Goal: Task Accomplishment & Management: Use online tool/utility

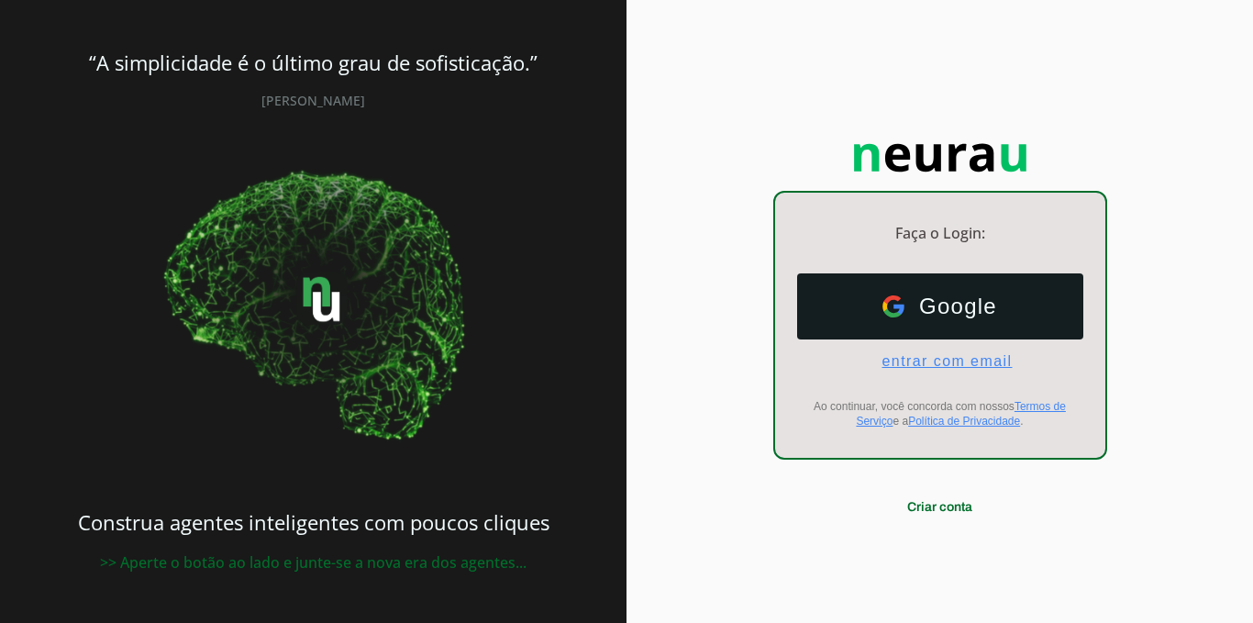
click at [959, 361] on span "entrar com email" at bounding box center [939, 361] width 145 height 17
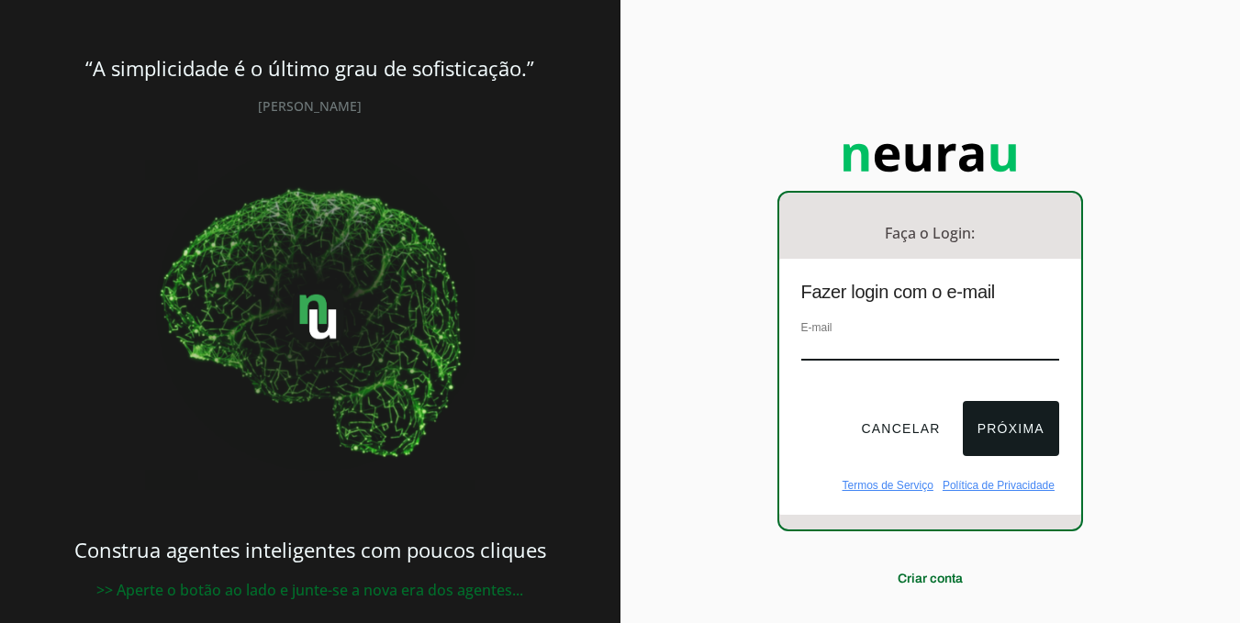
paste input "[EMAIL_ADDRESS][DOMAIN_NAME]"
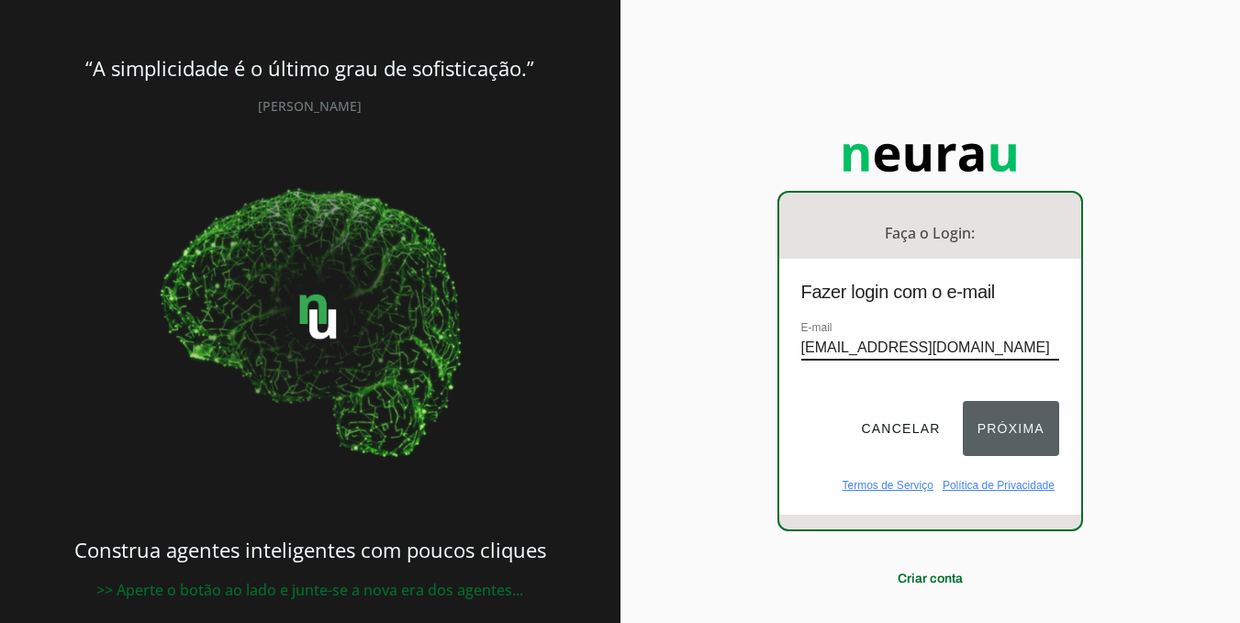
type input "[EMAIL_ADDRESS][DOMAIN_NAME]"
click at [1021, 421] on button "Próxima" at bounding box center [1010, 428] width 96 height 55
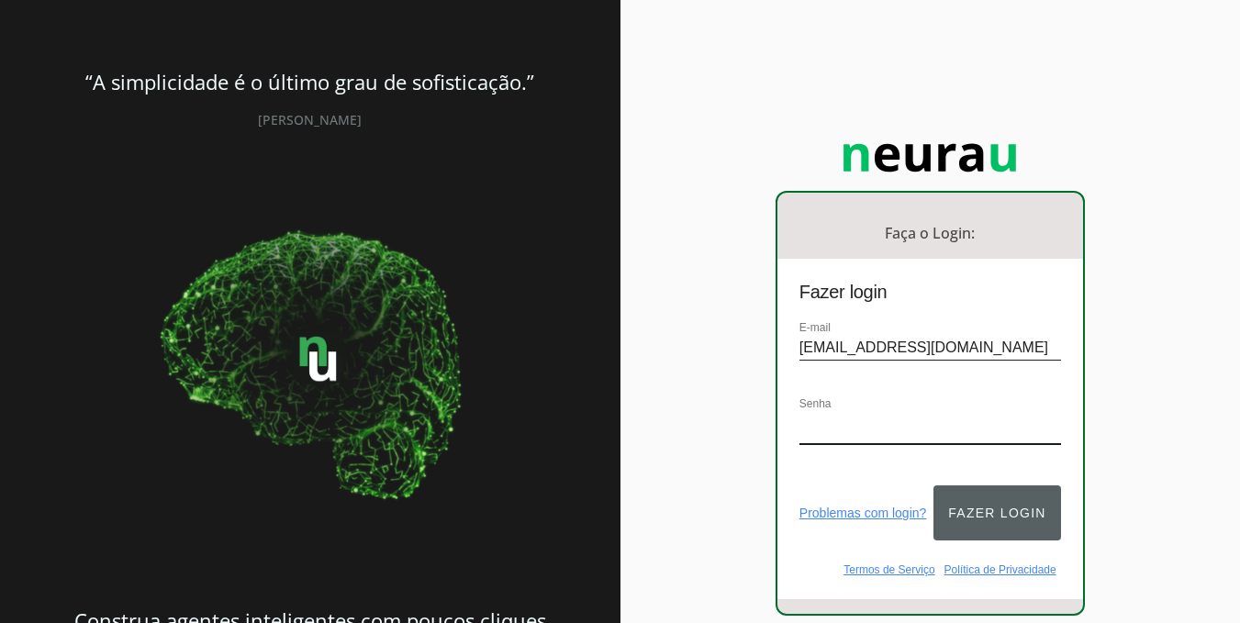
click at [1000, 490] on button "Fazer login" at bounding box center [996, 512] width 127 height 55
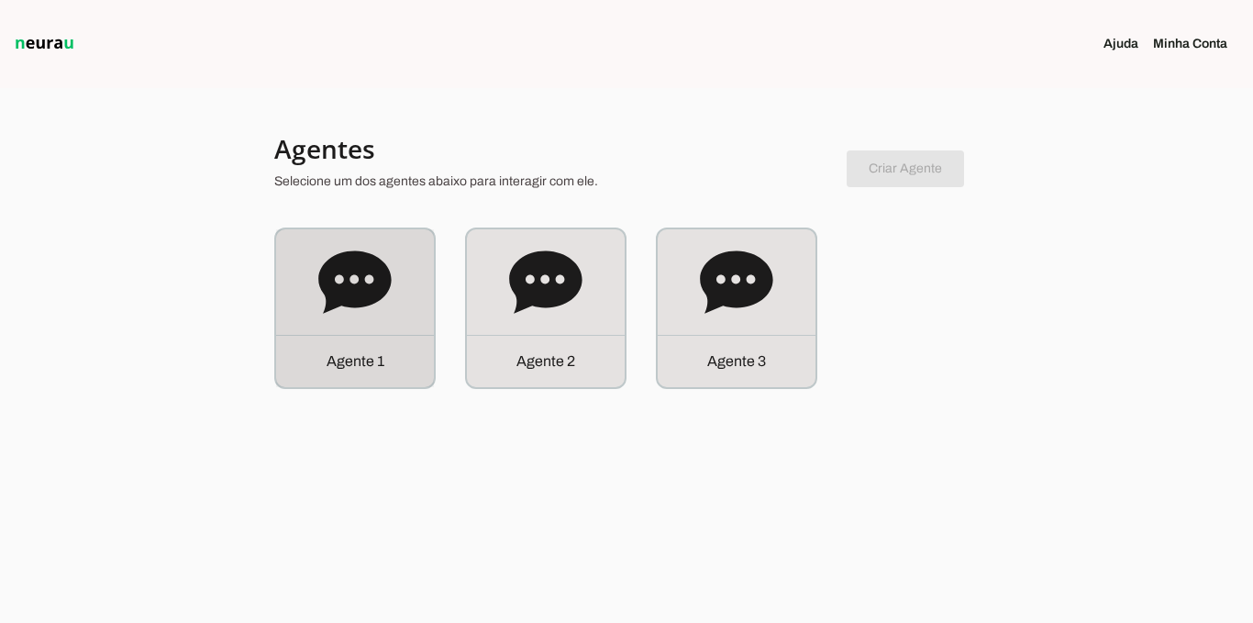
click at [394, 328] on div "Agente 1" at bounding box center [355, 308] width 158 height 158
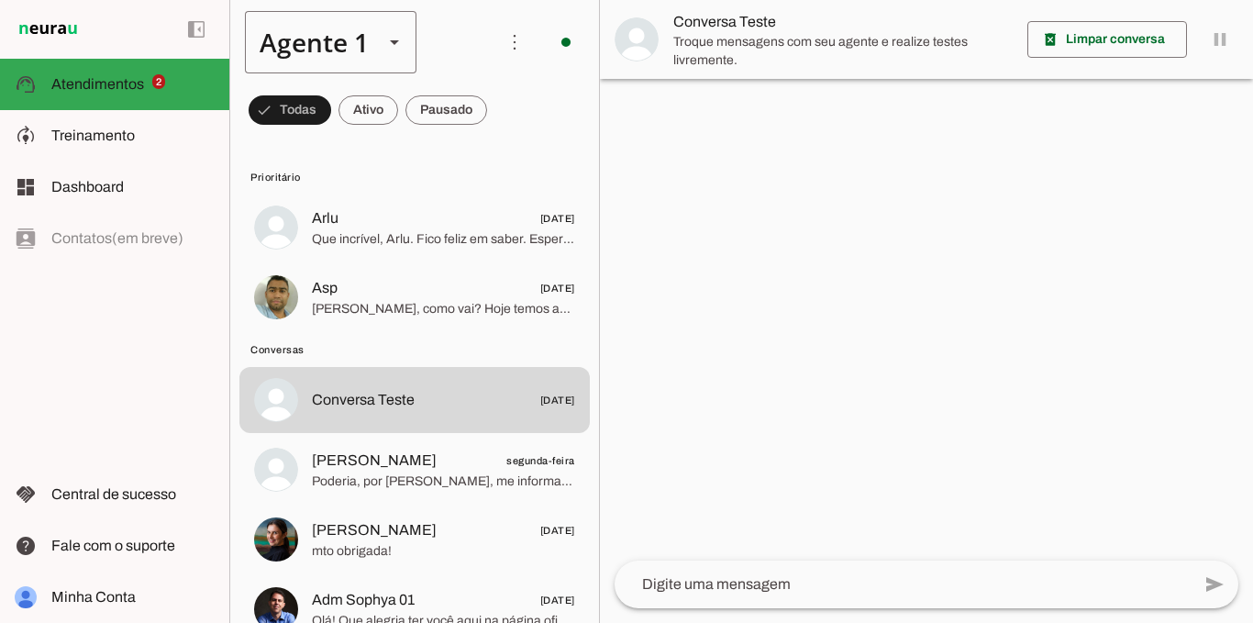
click at [333, 40] on div "Agente 1" at bounding box center [307, 42] width 124 height 62
click at [505, 166] on slot at bounding box center [575, 169] width 141 height 22
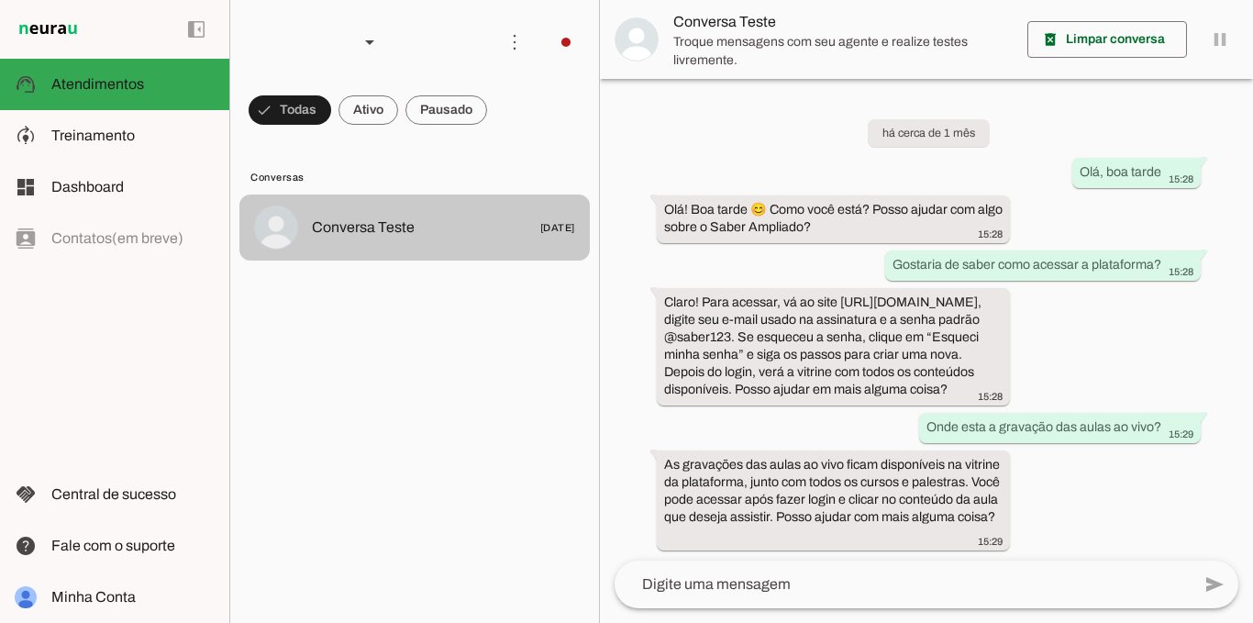
scroll to position [21, 0]
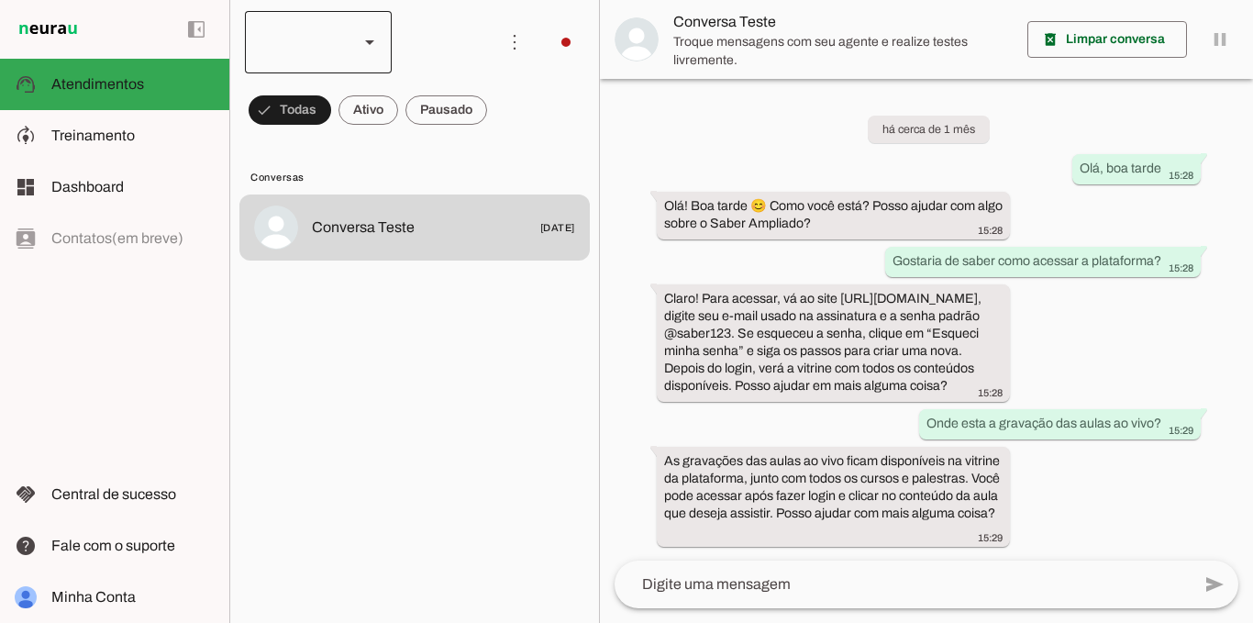
click at [356, 60] on div at bounding box center [318, 42] width 147 height 62
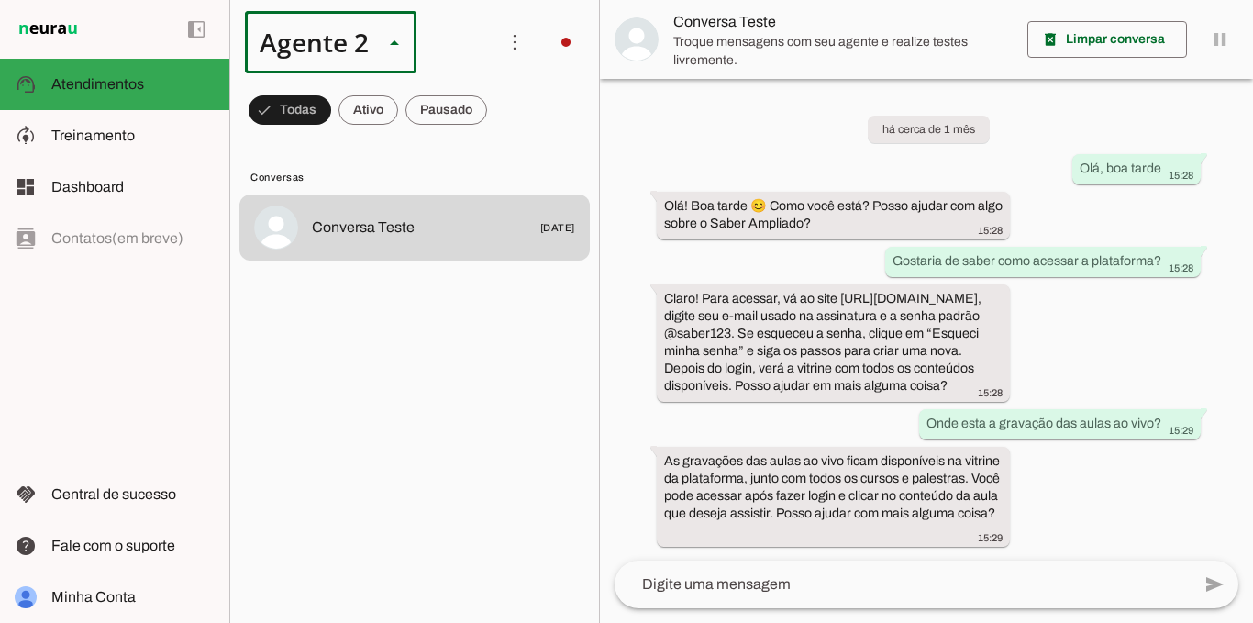
click at [505, 216] on slot at bounding box center [563, 220] width 117 height 22
type md-outlined-select "7aeOENThFhWz0WRKzz7n"
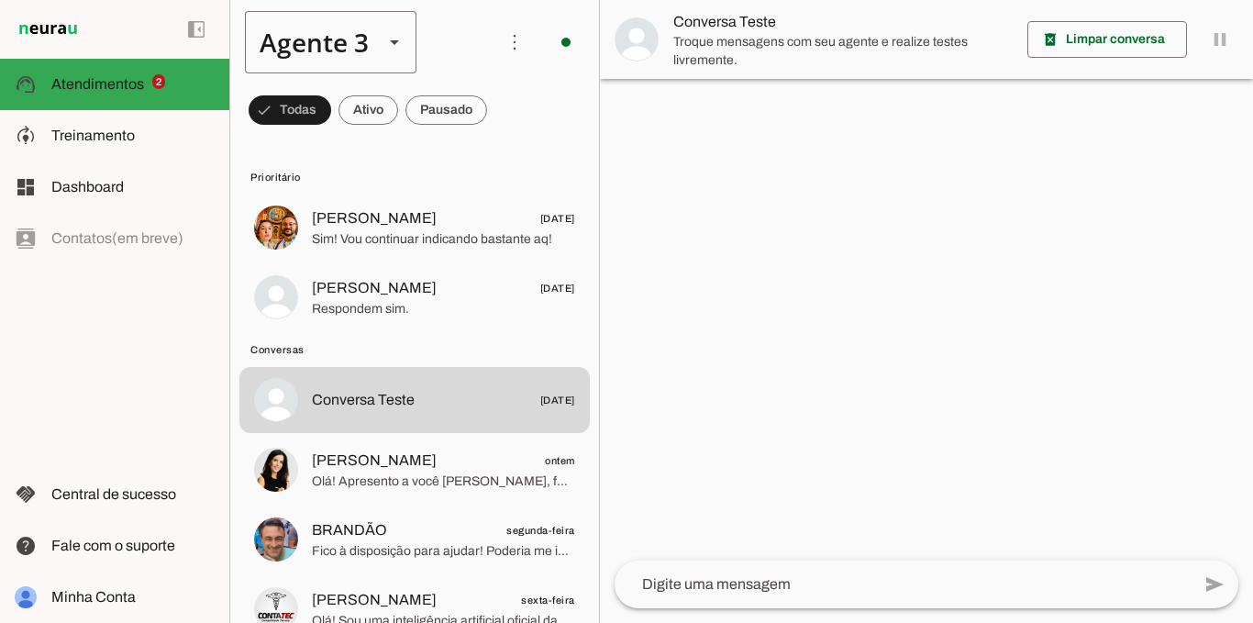
click at [316, 30] on div "Agente 3" at bounding box center [307, 42] width 124 height 62
click at [505, 117] on slot at bounding box center [575, 117] width 141 height 22
type md-outlined-select "QjfirH1XCPDxKaVpwJ8B"
